Goal: Information Seeking & Learning: Learn about a topic

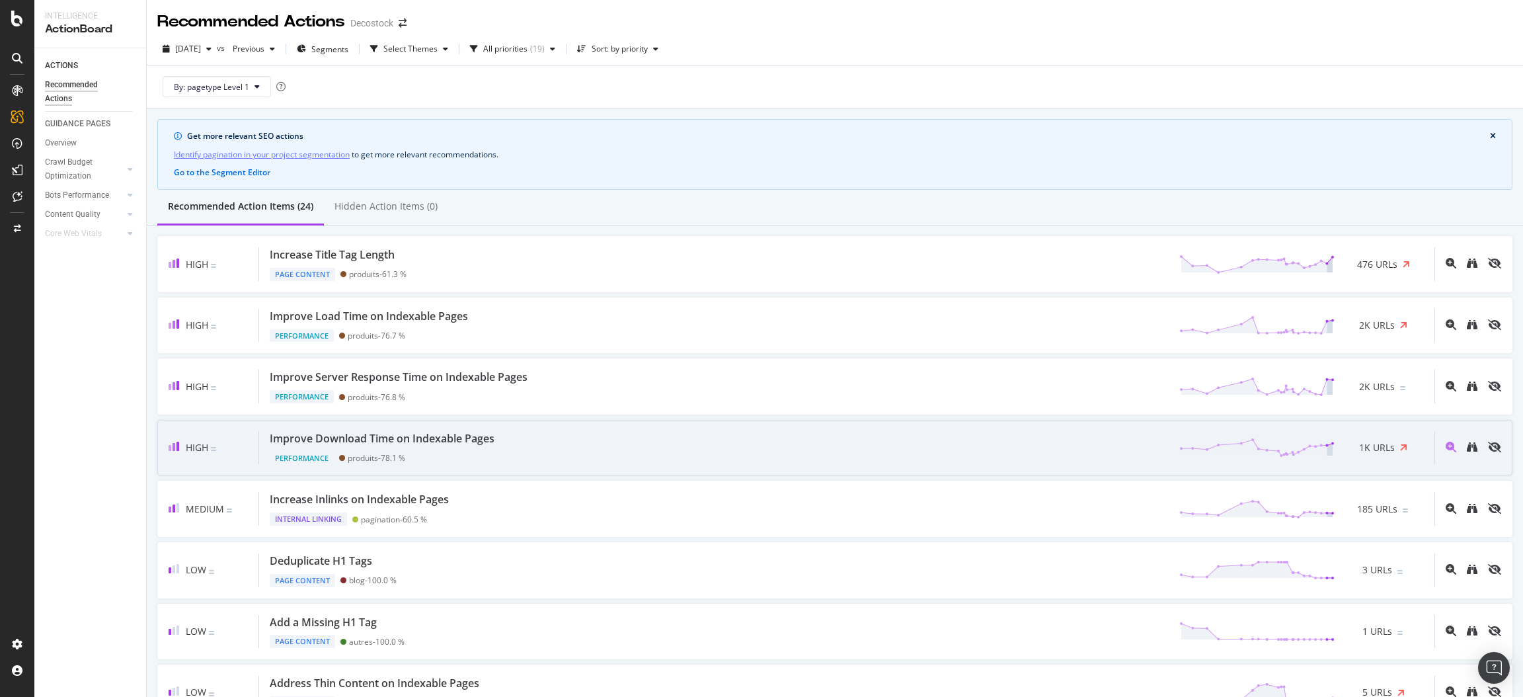
click at [1359, 445] on span "1K URLs" at bounding box center [1377, 447] width 36 height 13
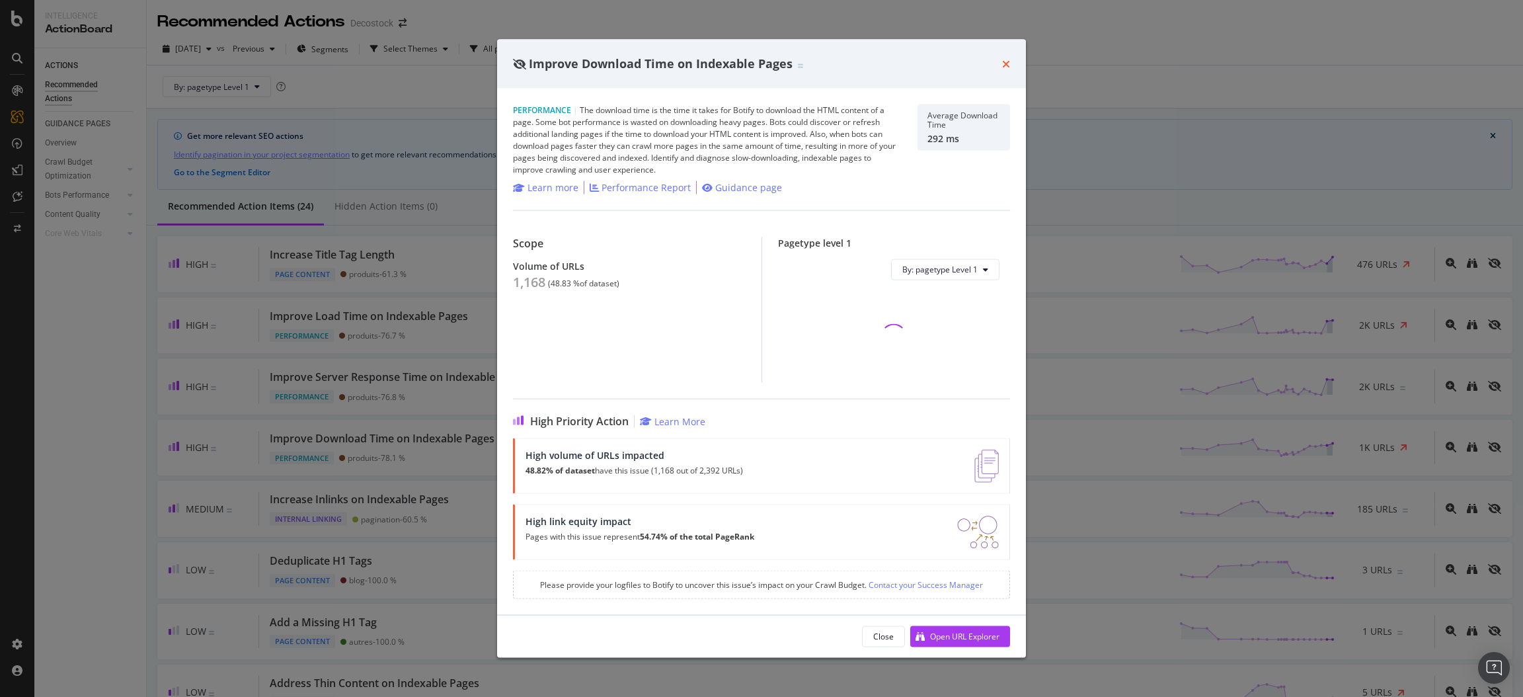
click at [1006, 61] on icon "times" at bounding box center [1006, 63] width 8 height 11
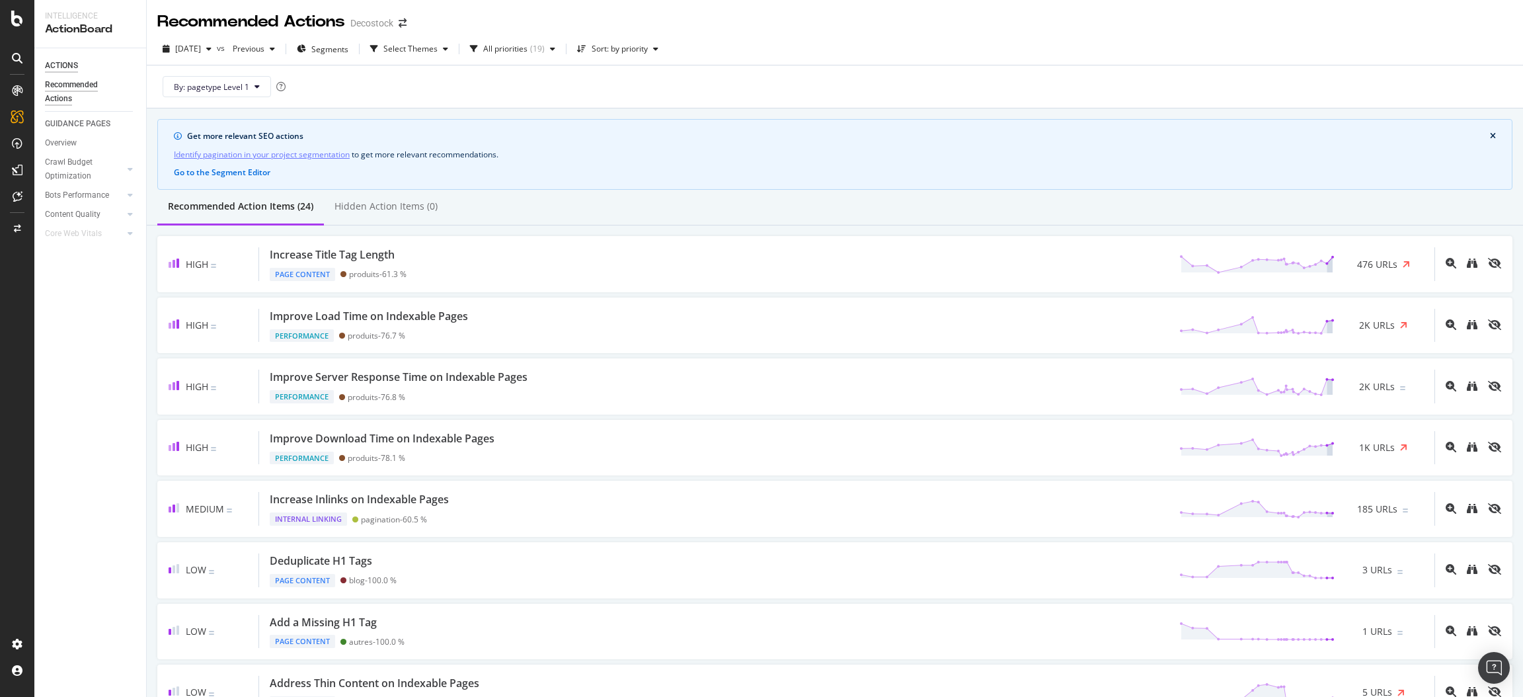
click at [66, 65] on div "ACTIONS" at bounding box center [61, 66] width 33 height 14
click at [73, 139] on div "SiteCrawler" at bounding box center [72, 145] width 47 height 13
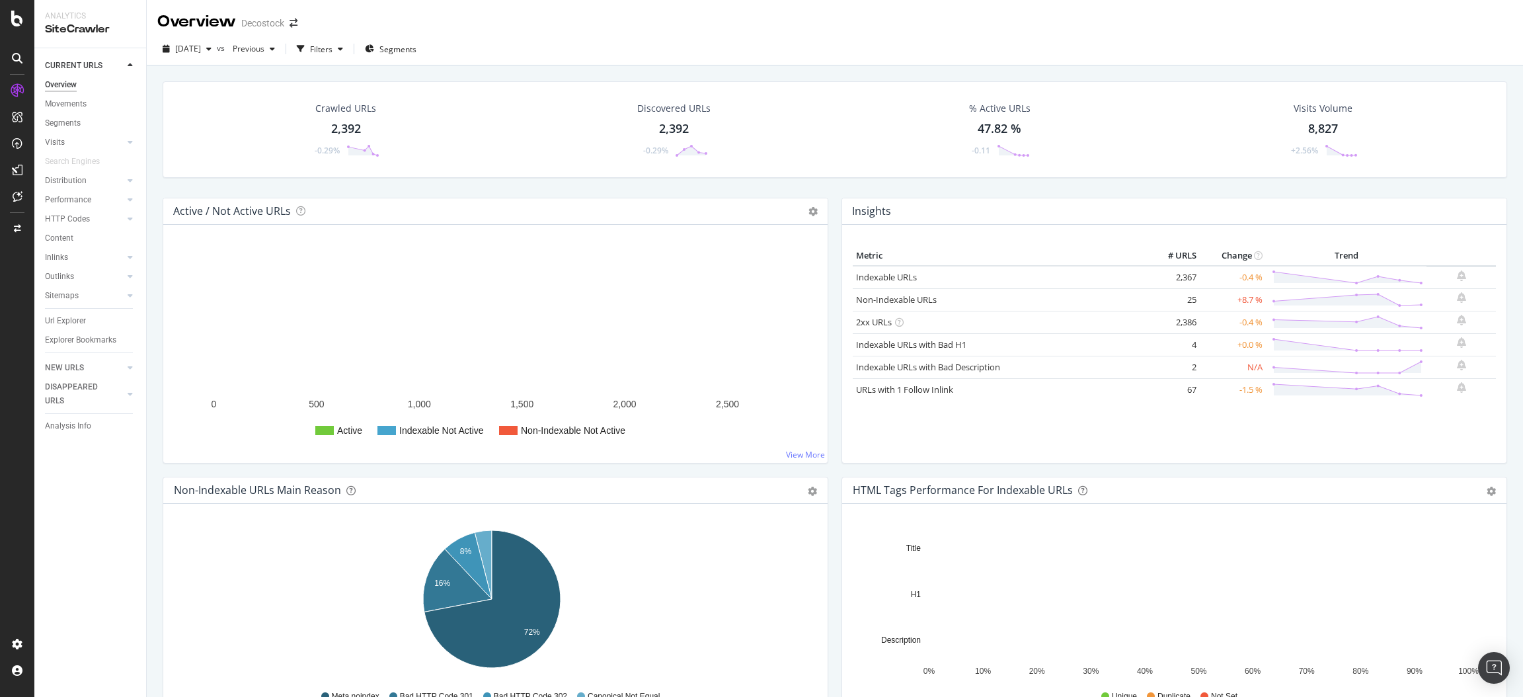
scroll to position [397, 0]
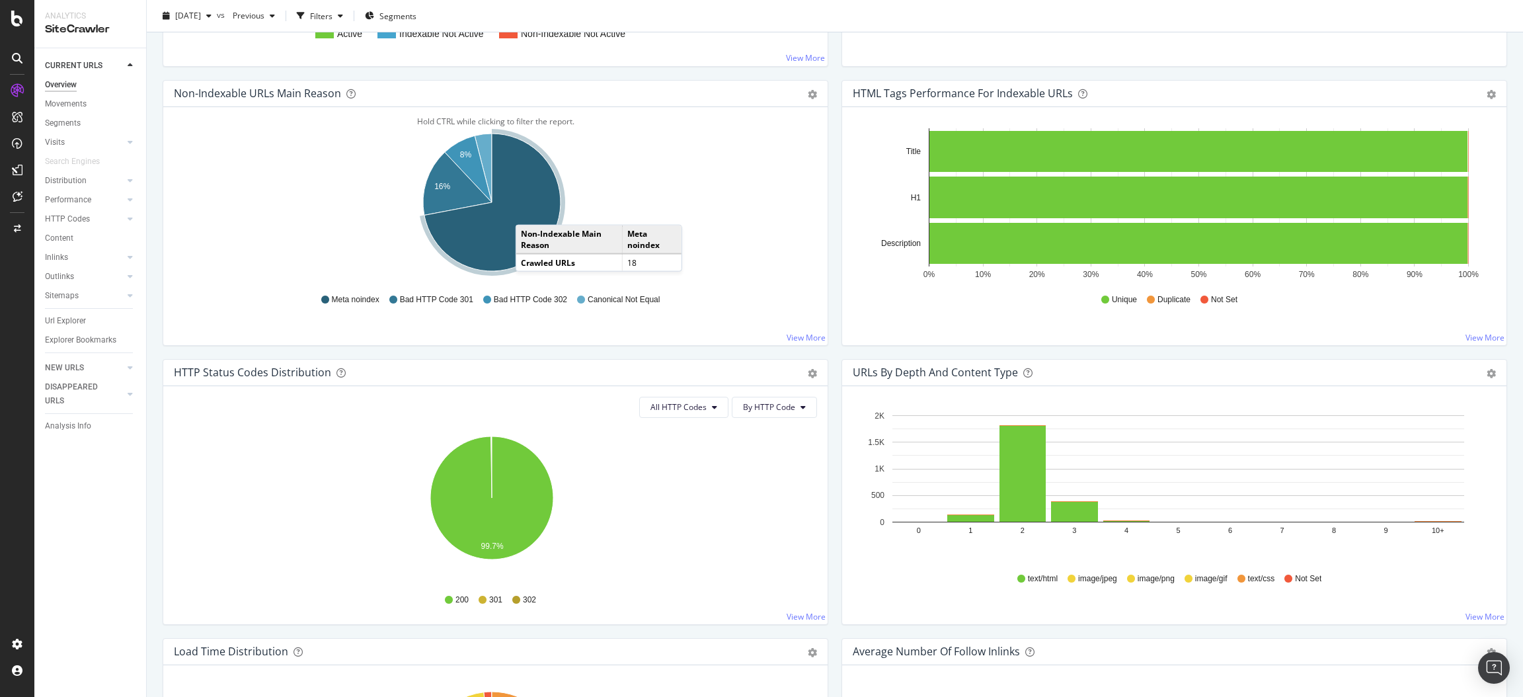
click at [529, 212] on icon "A chart." at bounding box center [492, 201] width 136 height 137
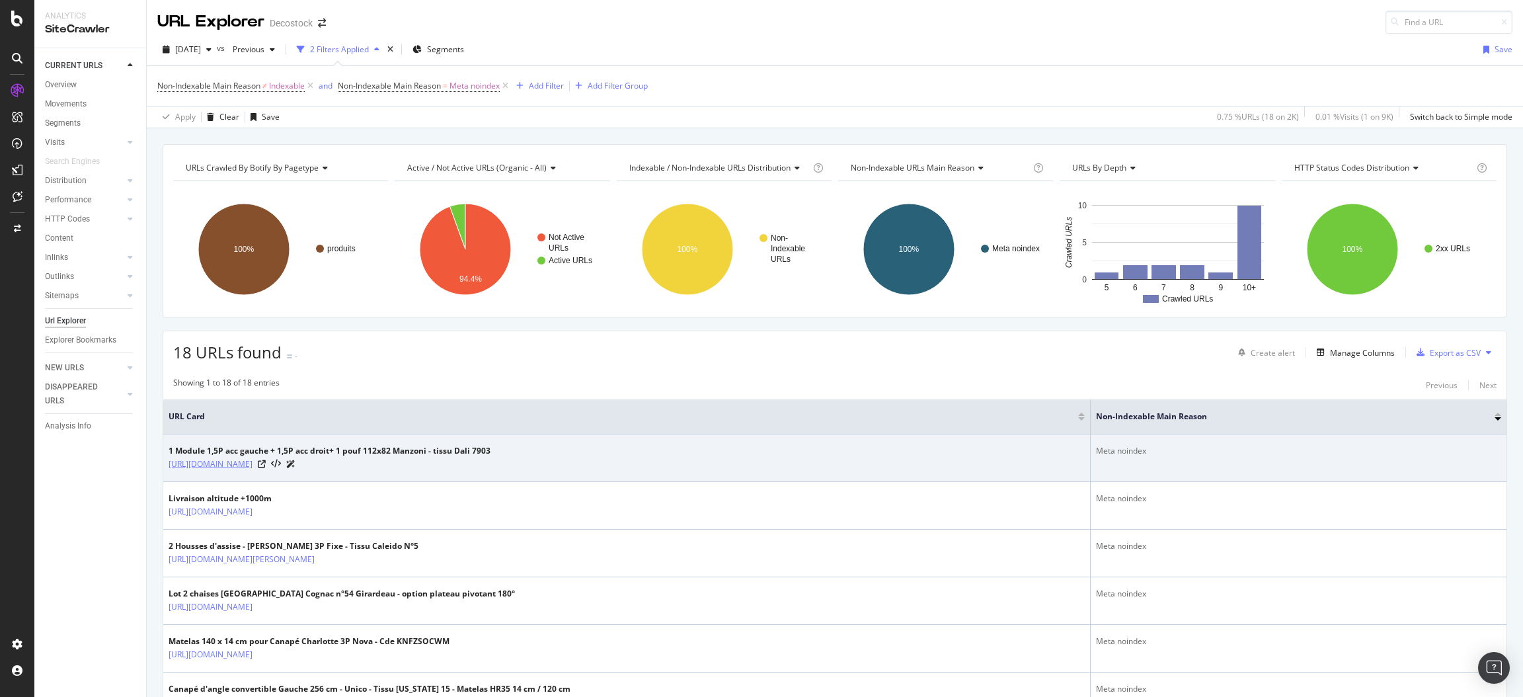
drag, startPoint x: 338, startPoint y: 472, endPoint x: 260, endPoint y: 467, distance: 78.2
click at [260, 467] on td "1 Module 1,5P acc gauche + 1,5P acc droit+ 1 pouf 112x82 Manzoni - tissu Dali 7…" at bounding box center [626, 458] width 927 height 48
copy link "/mobilier-promotion"
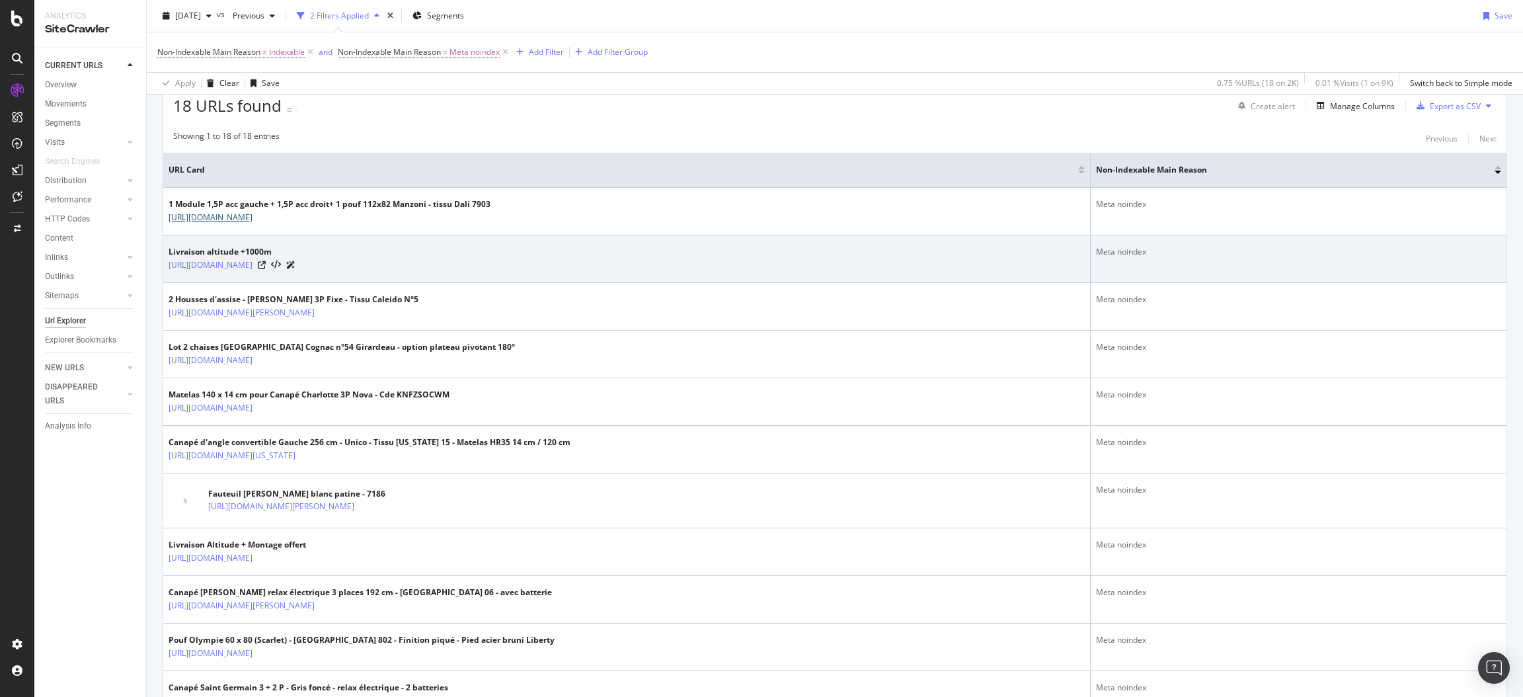
scroll to position [264, 0]
